Goal: Check status: Check status

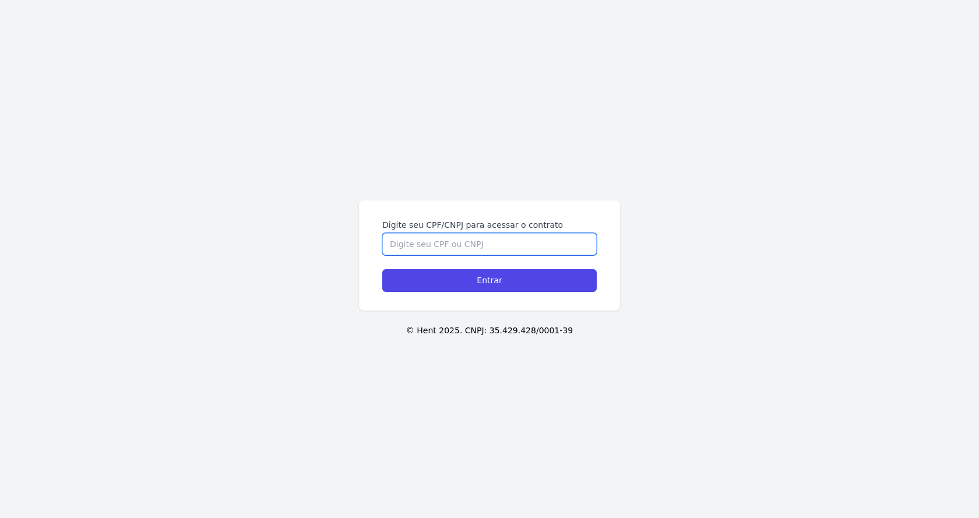
click at [420, 242] on input "Digite seu CPF/CNPJ para acessar o contrato" at bounding box center [489, 244] width 215 height 22
type input "85781703004"
click at [382, 269] on input "Entrar" at bounding box center [489, 280] width 215 height 23
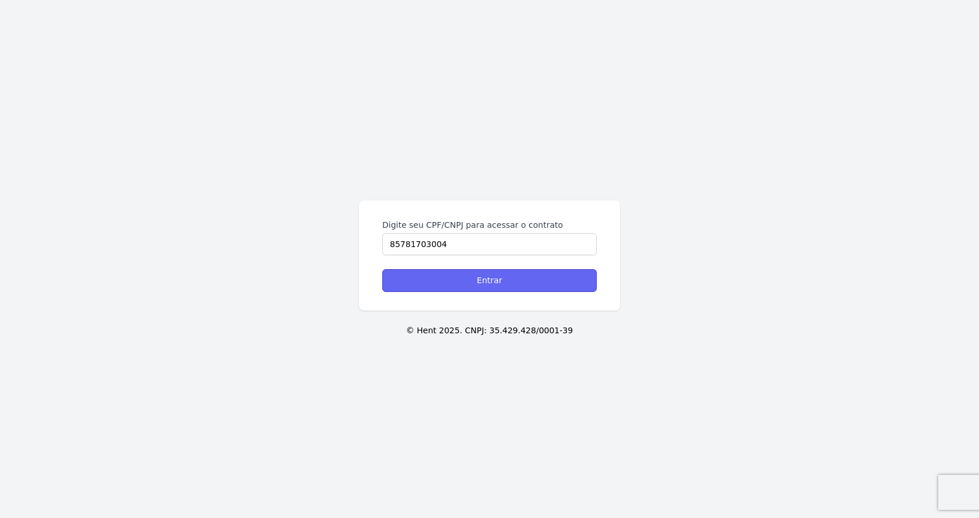
click at [441, 279] on input "Entrar" at bounding box center [489, 280] width 215 height 23
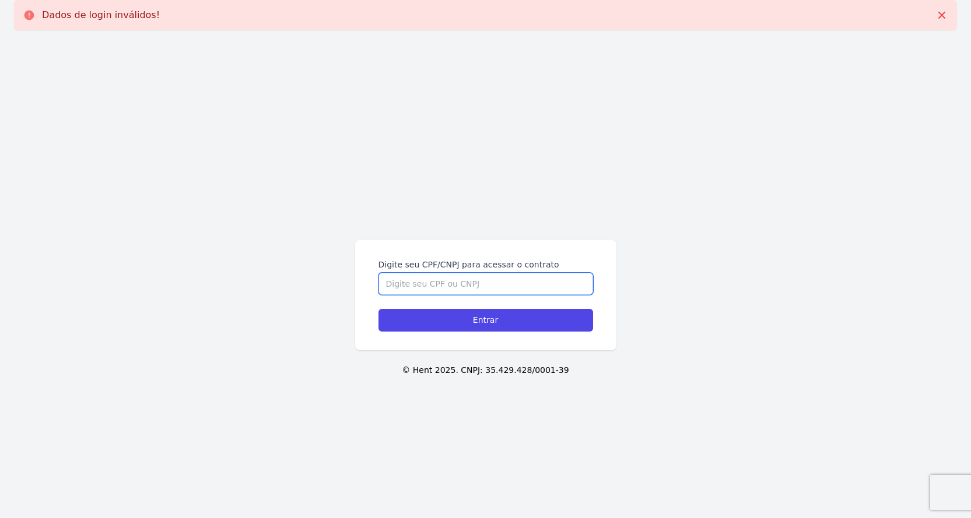
click at [411, 280] on input "Digite seu CPF/CNPJ para acessar o contrato" at bounding box center [485, 284] width 215 height 22
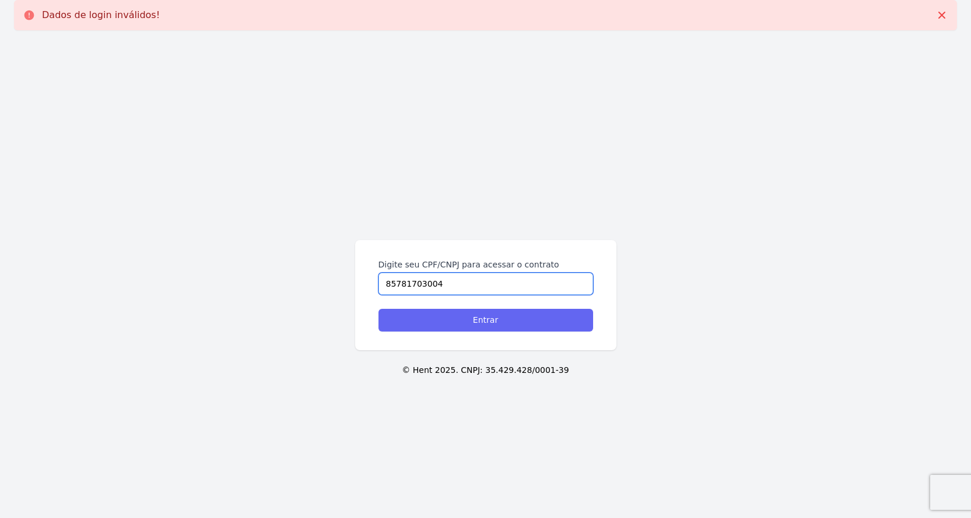
type input "85781703004"
click at [437, 316] on input "Entrar" at bounding box center [485, 320] width 215 height 23
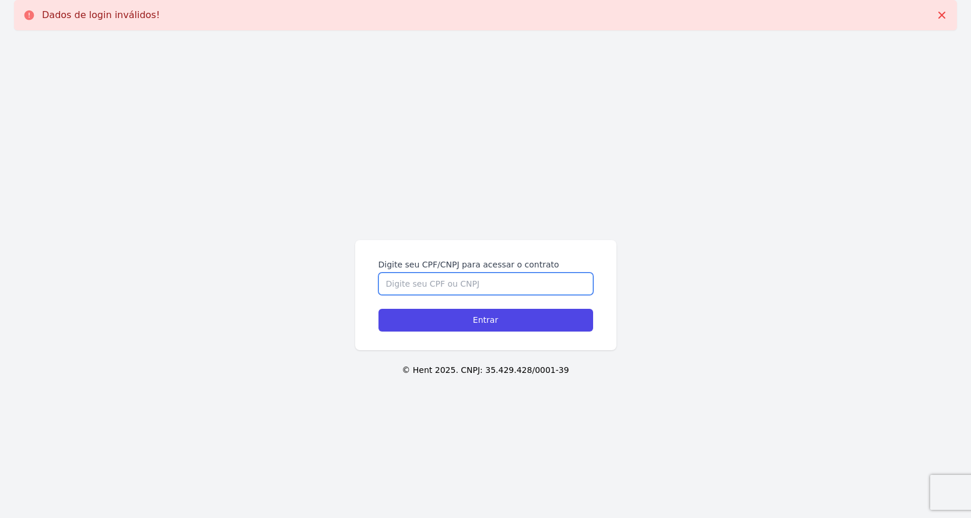
click at [486, 285] on input "Digite seu CPF/CNPJ para acessar o contrato" at bounding box center [485, 284] width 215 height 22
type input "857.817.030-04"
click at [378, 309] on input "Entrar" at bounding box center [485, 320] width 215 height 23
